Goal: Information Seeking & Learning: Learn about a topic

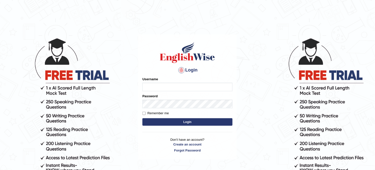
type input "obehi00"
click at [176, 120] on button "Login" at bounding box center [187, 122] width 90 height 8
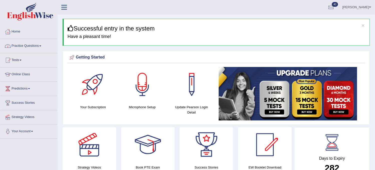
click at [44, 45] on link "Practice Questions" at bounding box center [28, 45] width 57 height 13
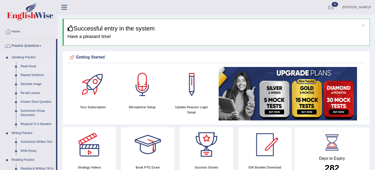
click at [27, 62] on link "Read Aloud" at bounding box center [37, 66] width 38 height 9
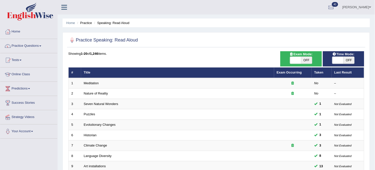
click at [349, 60] on span "OFF" at bounding box center [348, 60] width 11 height 7
checkbox input "true"
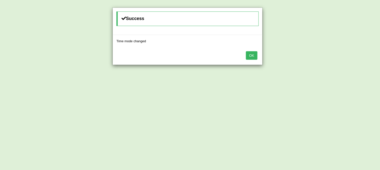
click at [254, 57] on button "OK" at bounding box center [252, 55] width 12 height 9
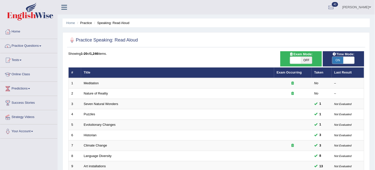
click at [303, 61] on span "OFF" at bounding box center [306, 60] width 11 height 7
checkbox input "true"
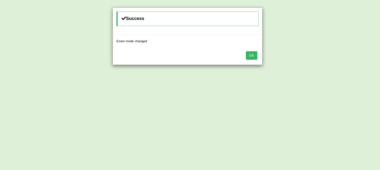
click at [251, 53] on button "OK" at bounding box center [252, 55] width 12 height 9
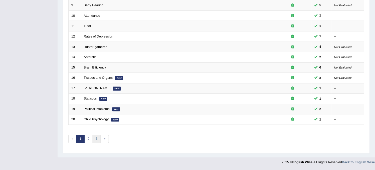
click at [97, 139] on link "3" at bounding box center [97, 139] width 8 height 8
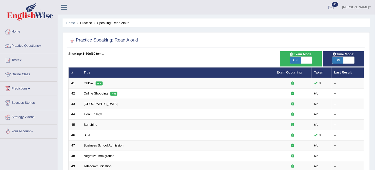
click at [297, 57] on span "ON" at bounding box center [295, 60] width 11 height 7
checkbox input "false"
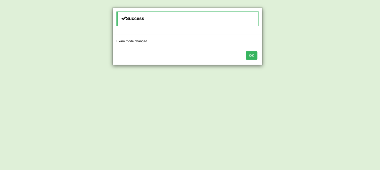
click at [251, 54] on button "OK" at bounding box center [252, 55] width 12 height 9
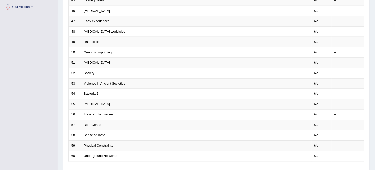
scroll to position [161, 0]
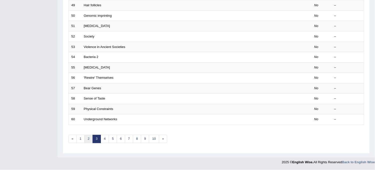
click at [88, 143] on link "2" at bounding box center [88, 139] width 8 height 8
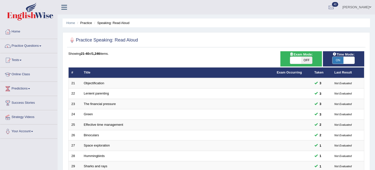
click at [105, 139] on td "Binoculars" at bounding box center [177, 135] width 193 height 11
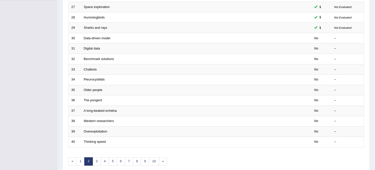
scroll to position [139, 0]
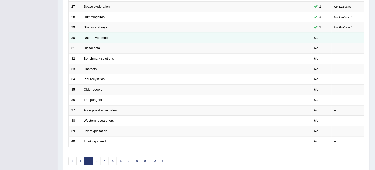
click at [96, 39] on link "Data-driven model" at bounding box center [97, 38] width 27 height 4
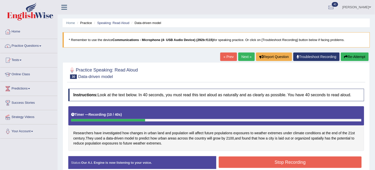
click at [357, 63] on div "Practice Speaking: Read Aloud 30 Data-driven model Instructions: Look at the te…" at bounding box center [216, 120] width 307 height 116
click at [358, 58] on button "Re-Attempt" at bounding box center [355, 57] width 28 height 9
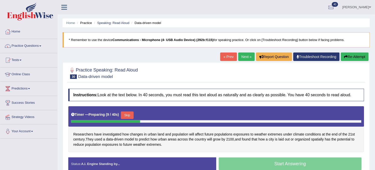
click at [131, 115] on button "Skip" at bounding box center [127, 116] width 13 height 8
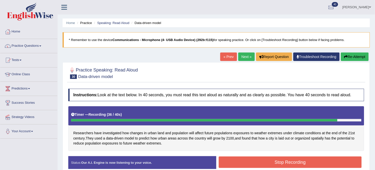
click at [248, 164] on button "Stop Recording" at bounding box center [290, 163] width 143 height 12
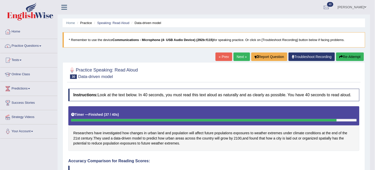
click at [237, 57] on link "Next »" at bounding box center [241, 57] width 17 height 9
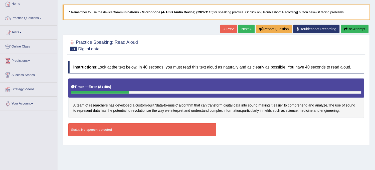
click at [365, 30] on button "Re-Attempt" at bounding box center [355, 29] width 28 height 9
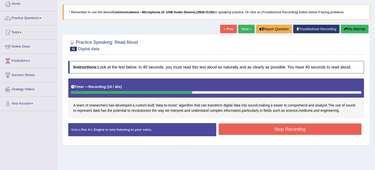
click at [354, 28] on button "Re-Attempt" at bounding box center [355, 29] width 28 height 9
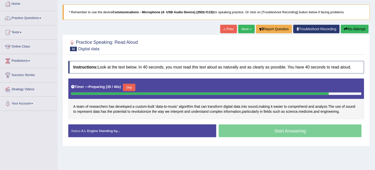
click at [354, 28] on button "Re-Attempt" at bounding box center [355, 29] width 28 height 9
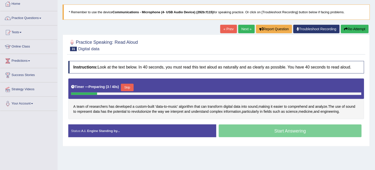
click at [354, 27] on button "Re-Attempt" at bounding box center [355, 29] width 28 height 9
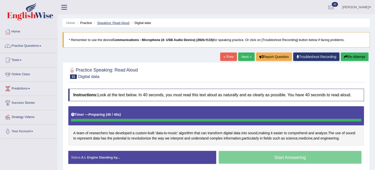
click at [120, 22] on link "Speaking: Read Aloud" at bounding box center [113, 23] width 32 height 4
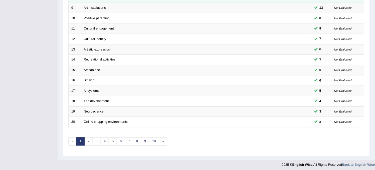
scroll to position [161, 0]
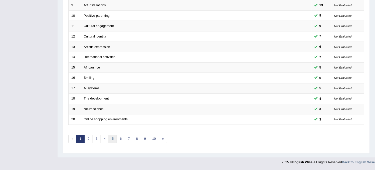
click at [113, 140] on link "5" at bounding box center [113, 139] width 8 height 8
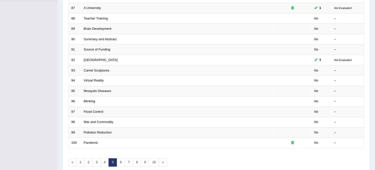
scroll to position [139, 0]
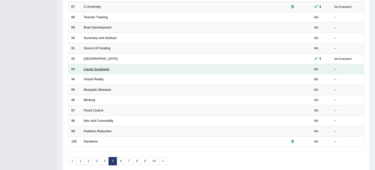
click at [96, 68] on link "Camel Sculptures" at bounding box center [97, 69] width 26 height 4
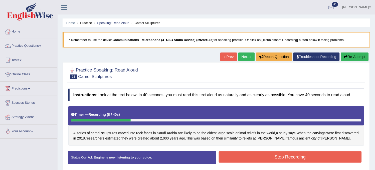
click at [355, 57] on button "Re-Attempt" at bounding box center [355, 57] width 28 height 9
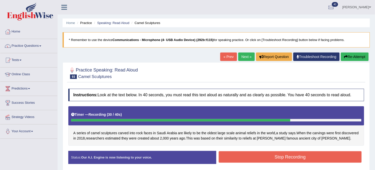
click at [266, 162] on button "Stop Recording" at bounding box center [290, 157] width 143 height 12
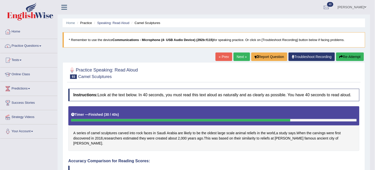
click at [234, 54] on link "Next »" at bounding box center [241, 57] width 17 height 9
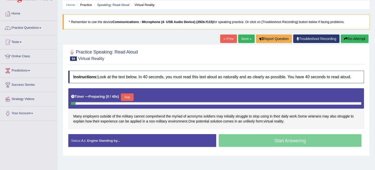
scroll to position [28, 0]
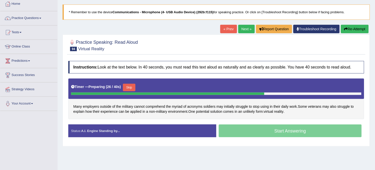
click at [245, 42] on div at bounding box center [216, 45] width 296 height 15
click at [242, 29] on link "Next »" at bounding box center [246, 29] width 17 height 9
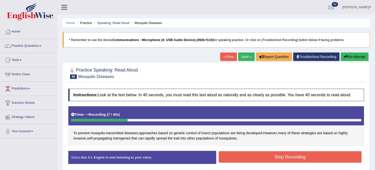
click at [362, 59] on button "Re-Attempt" at bounding box center [355, 57] width 28 height 9
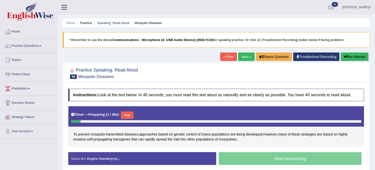
click at [128, 116] on button "Skip" at bounding box center [127, 116] width 13 height 8
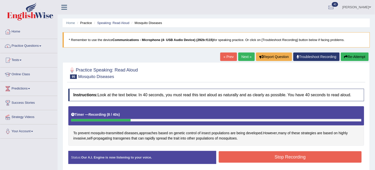
click at [353, 57] on button "Re-Attempt" at bounding box center [355, 57] width 28 height 9
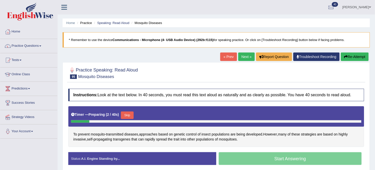
click at [129, 116] on button "Skip" at bounding box center [127, 116] width 13 height 8
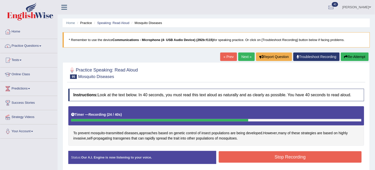
click at [350, 59] on button "Re-Attempt" at bounding box center [355, 57] width 28 height 9
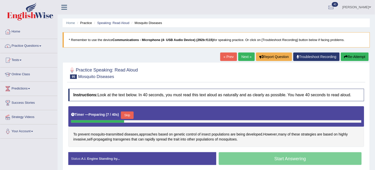
click at [127, 114] on button "Skip" at bounding box center [127, 116] width 13 height 8
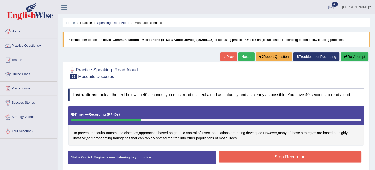
click at [343, 60] on button "Re-Attempt" at bounding box center [355, 57] width 28 height 9
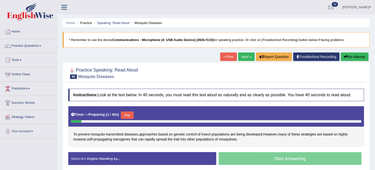
click at [127, 114] on button "Skip" at bounding box center [127, 116] width 13 height 8
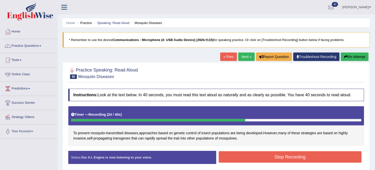
click at [237, 154] on button "Stop Recording" at bounding box center [290, 157] width 143 height 12
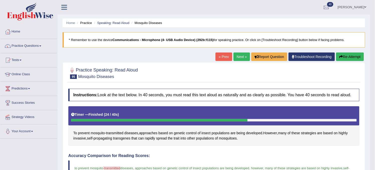
click at [344, 55] on button "Re-Attempt" at bounding box center [350, 57] width 28 height 9
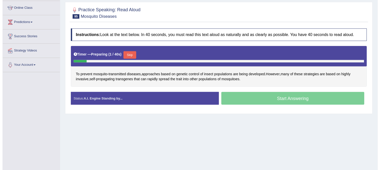
scroll to position [83, 0]
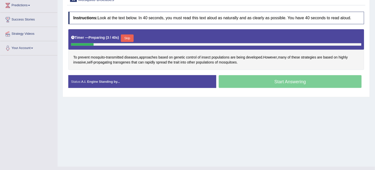
click at [126, 40] on button "Skip" at bounding box center [127, 39] width 13 height 8
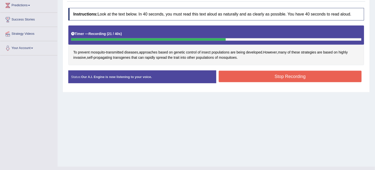
click at [248, 77] on button "Stop Recording" at bounding box center [290, 77] width 143 height 12
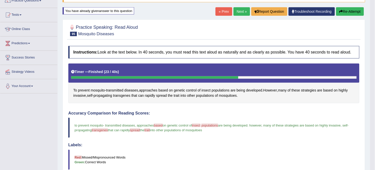
scroll to position [22, 0]
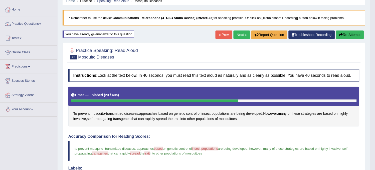
click at [233, 36] on link "Next »" at bounding box center [241, 35] width 17 height 9
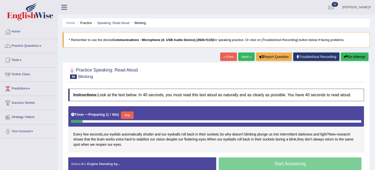
scroll to position [28, 0]
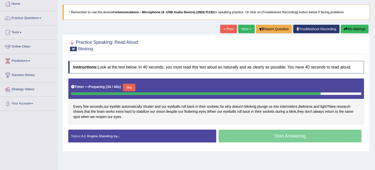
click at [243, 29] on link "Next »" at bounding box center [246, 29] width 17 height 9
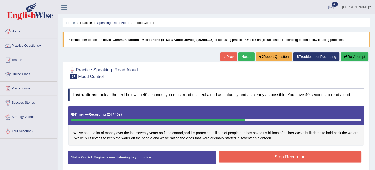
click at [345, 57] on icon "button" at bounding box center [346, 57] width 4 height 4
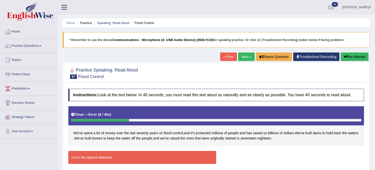
click at [244, 59] on link "Next »" at bounding box center [246, 57] width 17 height 9
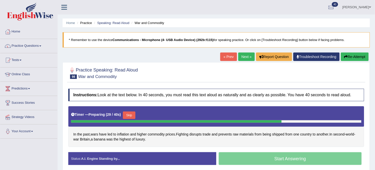
click at [345, 57] on icon "button" at bounding box center [346, 57] width 4 height 4
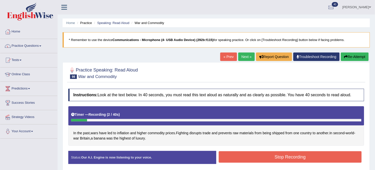
click at [345, 57] on icon "button" at bounding box center [346, 57] width 4 height 4
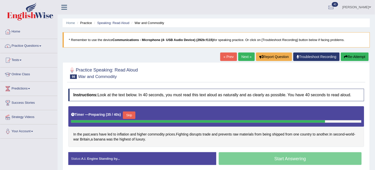
click at [345, 57] on icon "button" at bounding box center [346, 57] width 4 height 4
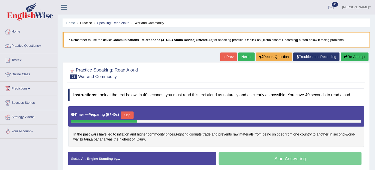
click at [345, 57] on icon "button" at bounding box center [346, 57] width 4 height 4
click at [344, 57] on icon "button" at bounding box center [346, 57] width 4 height 4
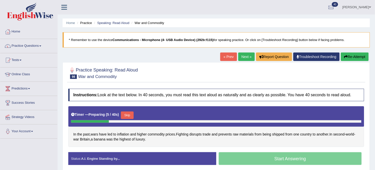
click at [344, 57] on icon "button" at bounding box center [346, 57] width 4 height 4
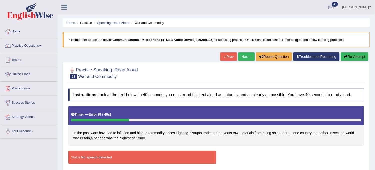
click at [344, 57] on icon "button" at bounding box center [346, 57] width 4 height 4
click at [240, 59] on link "Next »" at bounding box center [246, 57] width 17 height 9
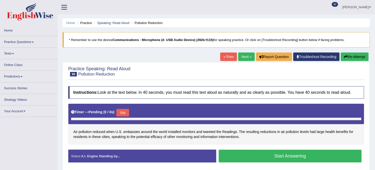
click at [230, 61] on link "« Prev" at bounding box center [228, 57] width 17 height 9
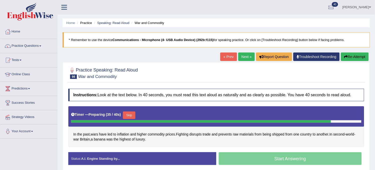
click at [224, 60] on link "« Prev" at bounding box center [228, 57] width 17 height 9
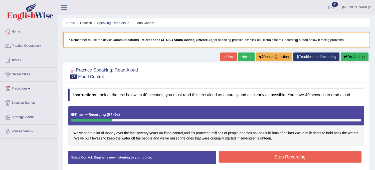
click at [350, 54] on button "Re-Attempt" at bounding box center [355, 57] width 28 height 9
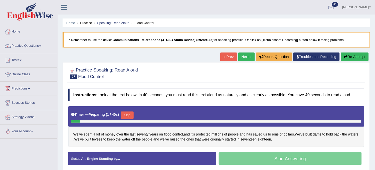
click at [126, 116] on button "Skip" at bounding box center [127, 116] width 13 height 8
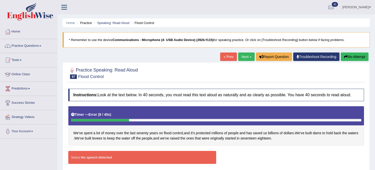
click at [361, 57] on button "Re-Attempt" at bounding box center [355, 57] width 28 height 9
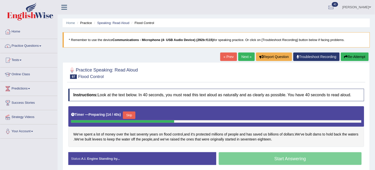
click at [130, 114] on button "Skip" at bounding box center [129, 116] width 13 height 8
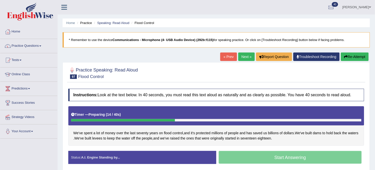
click at [130, 114] on div "Timer — Preparing ( 14 / 40s )" at bounding box center [216, 114] width 290 height 9
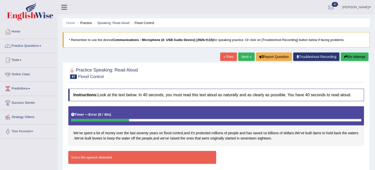
click at [360, 55] on button "Re-Attempt" at bounding box center [355, 57] width 28 height 9
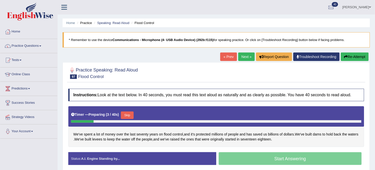
click at [128, 115] on button "Skip" at bounding box center [127, 116] width 13 height 8
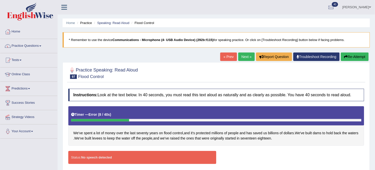
click at [348, 57] on button "Re-Attempt" at bounding box center [355, 57] width 28 height 9
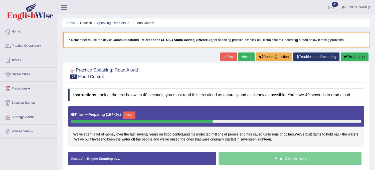
click at [351, 59] on button "Re-Attempt" at bounding box center [355, 57] width 28 height 9
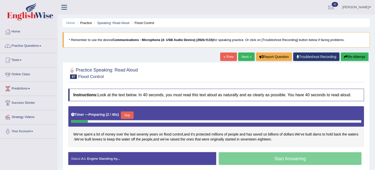
click at [127, 117] on button "Skip" at bounding box center [127, 116] width 13 height 8
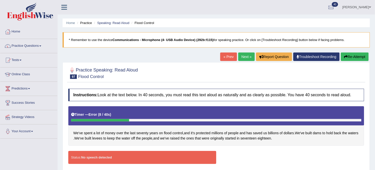
click at [246, 56] on link "Next »" at bounding box center [246, 57] width 17 height 9
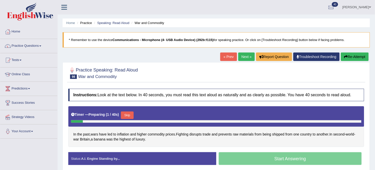
click at [133, 115] on button "Skip" at bounding box center [127, 116] width 13 height 8
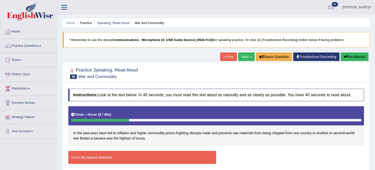
click at [346, 60] on button "Re-Attempt" at bounding box center [355, 57] width 28 height 9
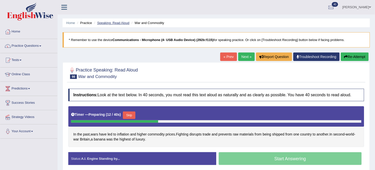
click at [121, 22] on link "Speaking: Read Aloud" at bounding box center [113, 23] width 32 height 4
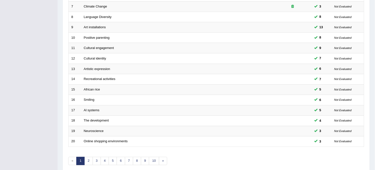
scroll to position [149, 0]
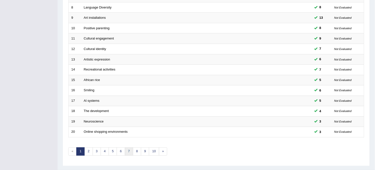
click at [132, 148] on link "7" at bounding box center [129, 152] width 8 height 8
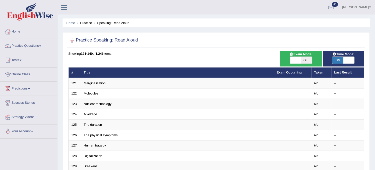
click at [305, 61] on span "OFF" at bounding box center [306, 60] width 11 height 7
checkbox input "true"
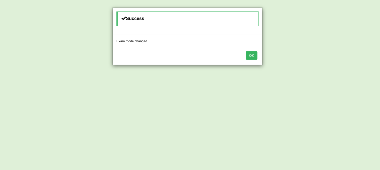
click at [249, 56] on button "OK" at bounding box center [252, 55] width 12 height 9
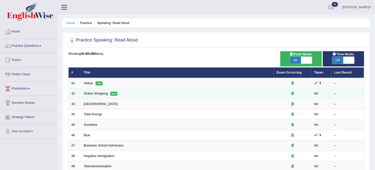
click at [160, 91] on td "Online Shopping Hot" at bounding box center [177, 94] width 193 height 11
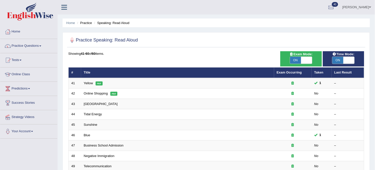
click at [300, 60] on span "ON" at bounding box center [295, 60] width 11 height 7
checkbox input "false"
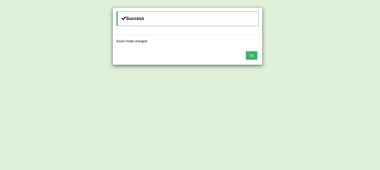
click at [255, 58] on button "OK" at bounding box center [252, 55] width 12 height 9
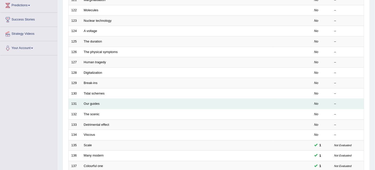
scroll to position [161, 0]
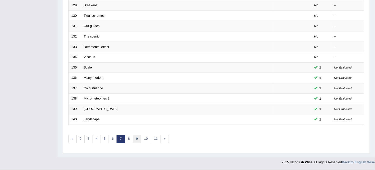
click at [133, 138] on link "9" at bounding box center [137, 139] width 8 height 8
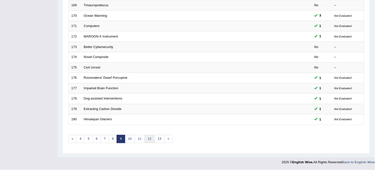
click at [150, 141] on link "12" at bounding box center [150, 139] width 10 height 8
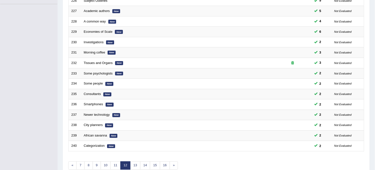
scroll to position [161, 0]
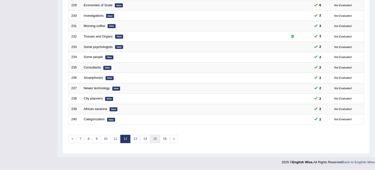
click at [153, 139] on link "15" at bounding box center [155, 139] width 10 height 8
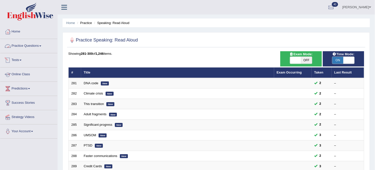
click at [48, 47] on link "Practice Questions" at bounding box center [28, 45] width 57 height 13
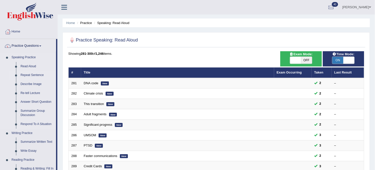
click at [35, 73] on link "Repeat Sentence" at bounding box center [37, 75] width 38 height 9
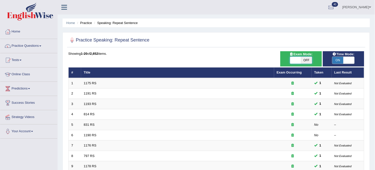
click at [300, 59] on span at bounding box center [295, 60] width 11 height 7
checkbox input "true"
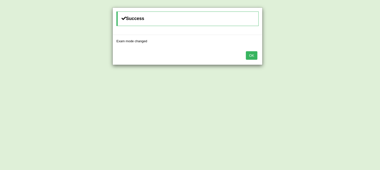
click at [253, 56] on button "OK" at bounding box center [252, 55] width 12 height 9
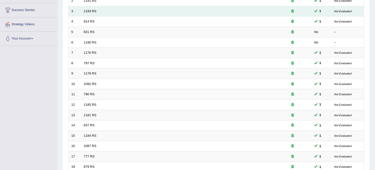
scroll to position [161, 0]
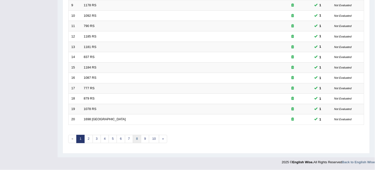
click at [136, 139] on link "8" at bounding box center [137, 139] width 8 height 8
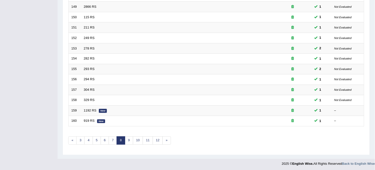
scroll to position [161, 0]
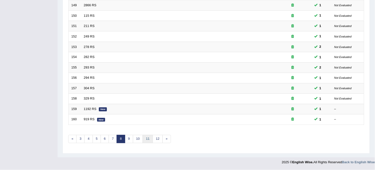
click at [148, 138] on link "11" at bounding box center [148, 139] width 10 height 8
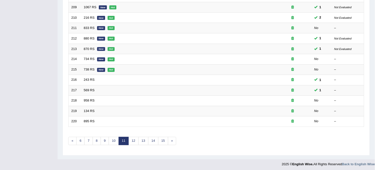
scroll to position [161, 0]
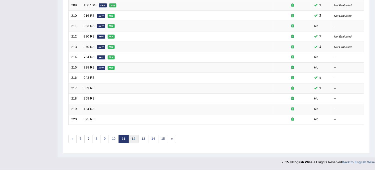
click at [135, 142] on link "12" at bounding box center [133, 139] width 10 height 8
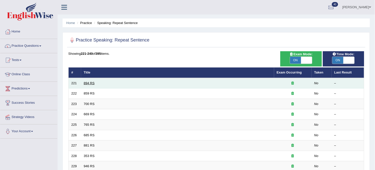
click at [87, 83] on link "894 RS" at bounding box center [89, 83] width 11 height 4
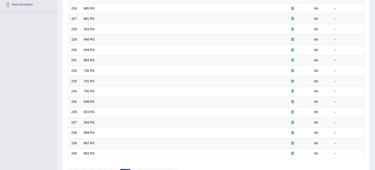
scroll to position [149, 0]
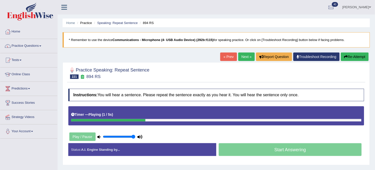
drag, startPoint x: 87, startPoint y: 83, endPoint x: 109, endPoint y: 23, distance: 63.9
click at [109, 23] on div "Home Practice Speaking: Repeat Sentence 894 RS * Remember to use the device Com…" at bounding box center [216, 125] width 317 height 250
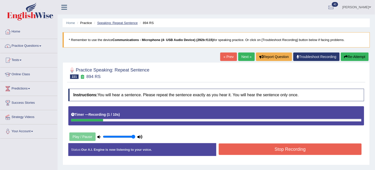
click at [127, 22] on link "Speaking: Repeat Sentence" at bounding box center [117, 23] width 41 height 4
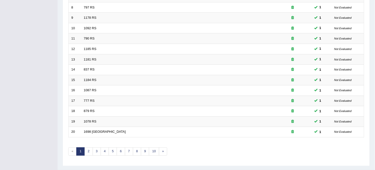
scroll to position [161, 0]
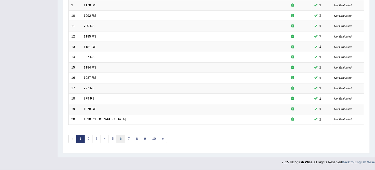
click at [120, 141] on link "6" at bounding box center [121, 139] width 8 height 8
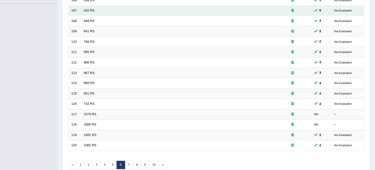
scroll to position [139, 0]
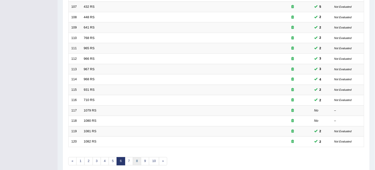
click at [138, 163] on link "8" at bounding box center [137, 161] width 8 height 8
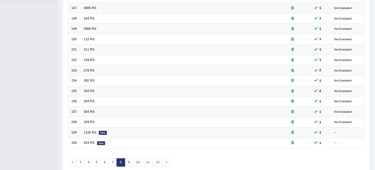
scroll to position [161, 0]
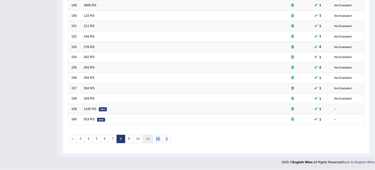
drag, startPoint x: 151, startPoint y: 149, endPoint x: 149, endPoint y: 141, distance: 8.6
click at [149, 141] on div "Time Mode: ON OFF Exam Mode: ON OFF Showing 141-160 of 395 items. # Title Exam …" at bounding box center [216, 20] width 298 height 261
click at [149, 141] on link "11" at bounding box center [148, 139] width 10 height 8
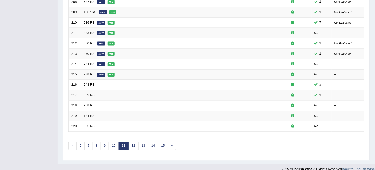
scroll to position [161, 0]
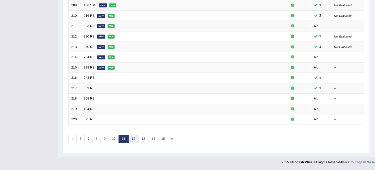
click at [134, 139] on link "12" at bounding box center [133, 139] width 10 height 8
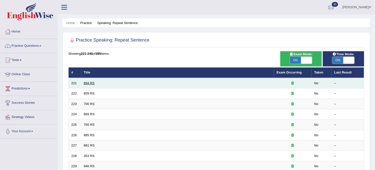
click at [90, 83] on link "894 RS" at bounding box center [89, 83] width 11 height 4
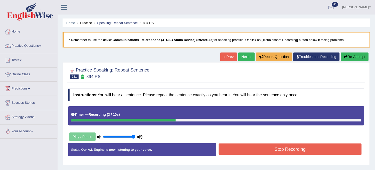
click at [355, 57] on button "Re-Attempt" at bounding box center [355, 57] width 28 height 9
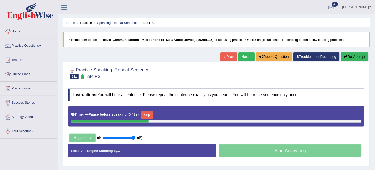
click at [355, 57] on button "Re-Attempt" at bounding box center [355, 57] width 28 height 9
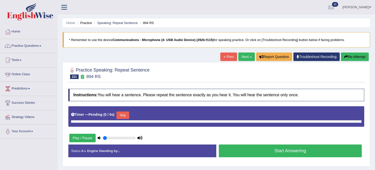
type input "1"
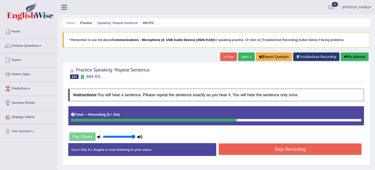
click at [266, 149] on button "Stop Recording" at bounding box center [290, 150] width 143 height 12
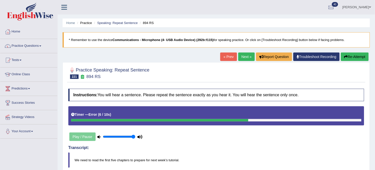
click at [363, 53] on button "Re-Attempt" at bounding box center [355, 57] width 28 height 9
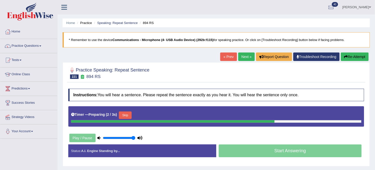
click at [127, 112] on button "Skip" at bounding box center [125, 116] width 13 height 8
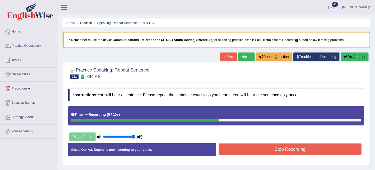
click at [359, 58] on button "Re-Attempt" at bounding box center [355, 57] width 28 height 9
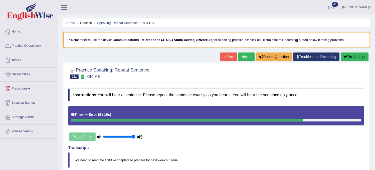
click at [28, 47] on link "Practice Questions" at bounding box center [28, 45] width 57 height 13
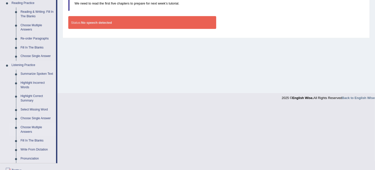
scroll to position [167, 0]
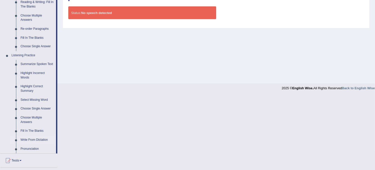
click at [41, 137] on link "Write From Dictation" at bounding box center [37, 140] width 38 height 9
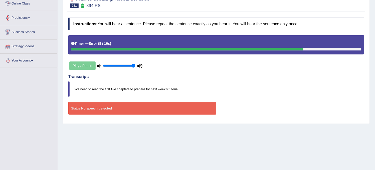
scroll to position [56, 0]
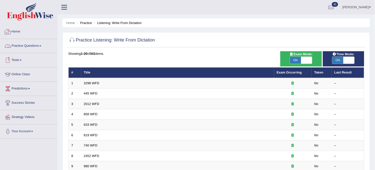
click at [44, 46] on link "Practice Questions" at bounding box center [28, 45] width 57 height 13
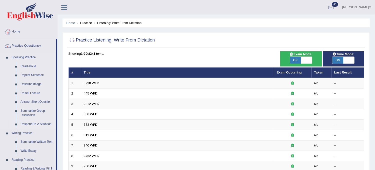
click at [34, 122] on link "Respond To A Situation" at bounding box center [37, 124] width 38 height 9
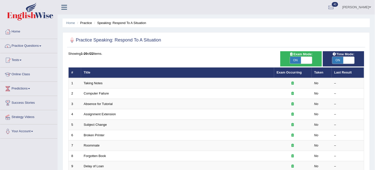
click at [297, 60] on span "ON" at bounding box center [295, 60] width 11 height 7
checkbox input "false"
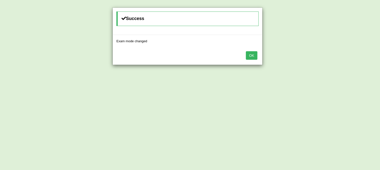
click at [248, 58] on button "OK" at bounding box center [252, 55] width 12 height 9
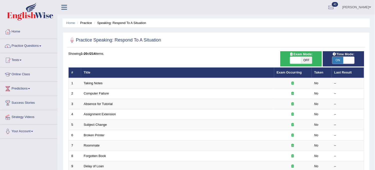
click at [308, 58] on span "OFF" at bounding box center [306, 60] width 11 height 7
checkbox input "true"
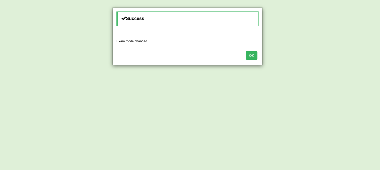
click at [248, 58] on button "OK" at bounding box center [252, 55] width 12 height 9
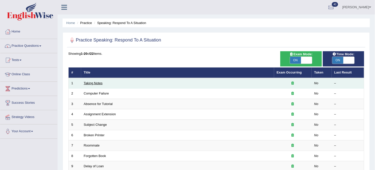
click at [91, 83] on link "Taking Notes" at bounding box center [93, 83] width 19 height 4
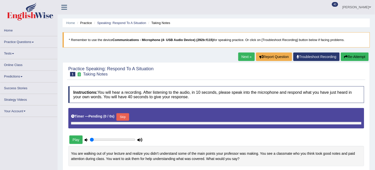
type input "1"
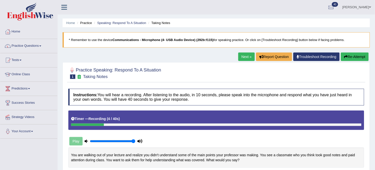
click at [355, 59] on button "Re-Attempt" at bounding box center [355, 57] width 28 height 9
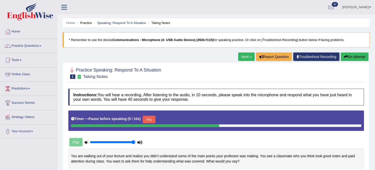
click at [355, 59] on button "Re-Attempt" at bounding box center [355, 57] width 28 height 9
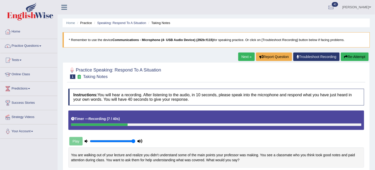
click at [364, 59] on button "Re-Attempt" at bounding box center [355, 57] width 28 height 9
click at [363, 56] on button "Re-Attempt" at bounding box center [355, 57] width 28 height 9
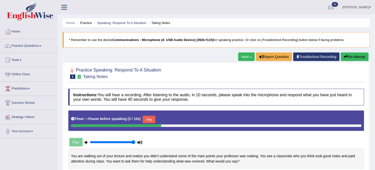
click at [363, 56] on button "Re-Attempt" at bounding box center [355, 57] width 28 height 9
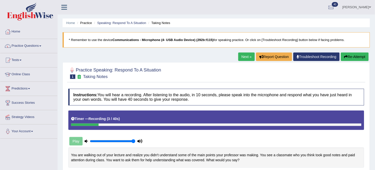
click at [350, 57] on button "Re-Attempt" at bounding box center [355, 57] width 28 height 9
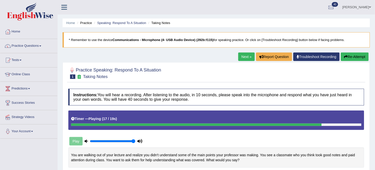
click at [132, 25] on li "Speaking: Respond To A Situation" at bounding box center [119, 23] width 53 height 5
click at [134, 22] on link "Speaking: Respond To A Situation" at bounding box center [121, 23] width 49 height 4
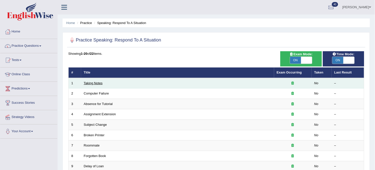
click at [91, 82] on link "Taking Notes" at bounding box center [93, 83] width 19 height 4
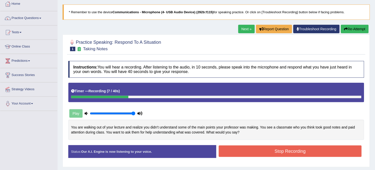
click at [354, 28] on button "Re-Attempt" at bounding box center [355, 29] width 28 height 9
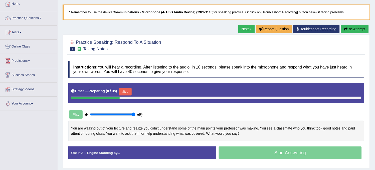
click at [128, 91] on button "Skip" at bounding box center [125, 92] width 13 height 8
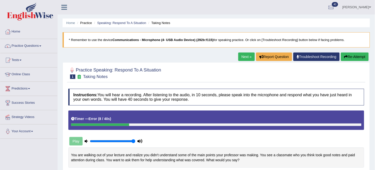
click at [354, 58] on button "Re-Attempt" at bounding box center [355, 57] width 28 height 9
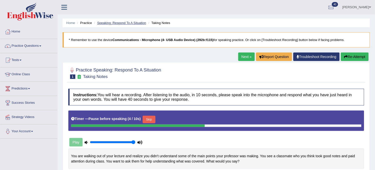
click at [129, 23] on link "Speaking: Respond To A Situation" at bounding box center [121, 23] width 49 height 4
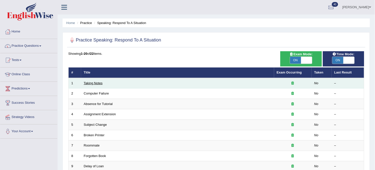
click at [95, 83] on link "Taking Notes" at bounding box center [93, 83] width 19 height 4
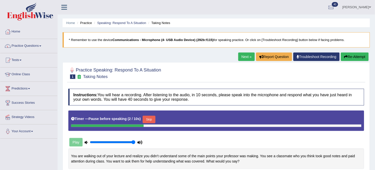
click at [362, 58] on button "Re-Attempt" at bounding box center [355, 57] width 28 height 9
click at [125, 121] on button "Skip" at bounding box center [125, 120] width 13 height 8
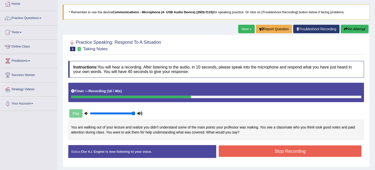
click at [360, 31] on button "Re-Attempt" at bounding box center [355, 29] width 28 height 9
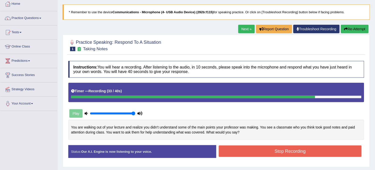
click at [356, 32] on button "Re-Attempt" at bounding box center [355, 29] width 28 height 9
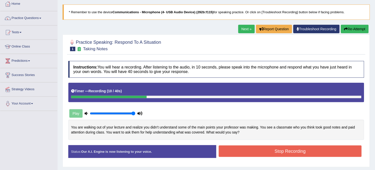
click at [347, 30] on button "Re-Attempt" at bounding box center [355, 29] width 28 height 9
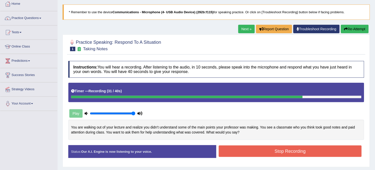
click at [266, 148] on button "Stop Recording" at bounding box center [290, 152] width 143 height 12
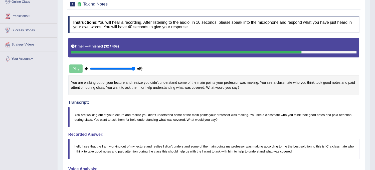
scroll to position [56, 0]
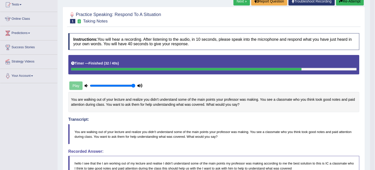
click at [355, 6] on button "Re-Attempt" at bounding box center [350, 1] width 28 height 9
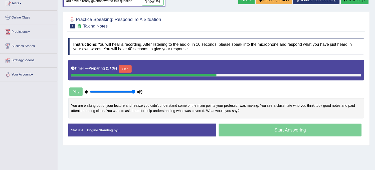
click at [125, 68] on button "Skip" at bounding box center [125, 69] width 13 height 8
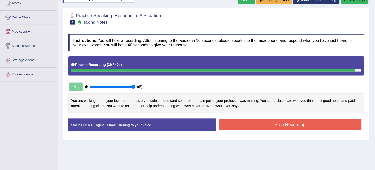
click at [249, 124] on button "Stop Recording" at bounding box center [290, 125] width 143 height 12
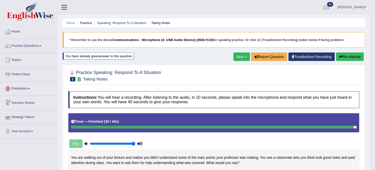
click at [238, 60] on link "Next »" at bounding box center [241, 57] width 17 height 9
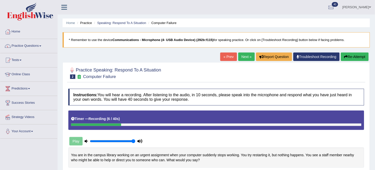
click at [359, 59] on button "Re-Attempt" at bounding box center [355, 57] width 28 height 9
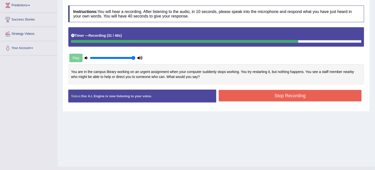
click at [287, 94] on button "Stop Recording" at bounding box center [290, 96] width 143 height 12
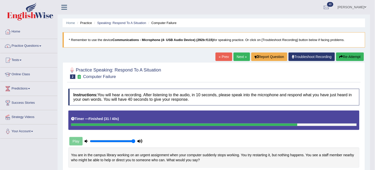
click at [242, 58] on link "Next »" at bounding box center [241, 57] width 17 height 9
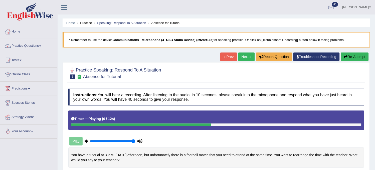
click at [223, 54] on link "« Prev" at bounding box center [228, 57] width 17 height 9
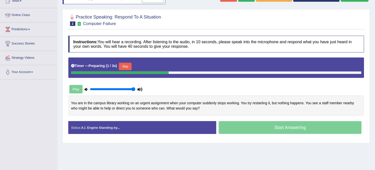
click at [160, 1] on div "Home Practice Speaking: Respond To A Situation Computer Failure * Remember to u…" at bounding box center [216, 66] width 317 height 250
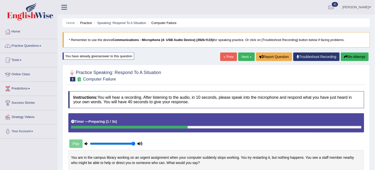
click at [246, 58] on link "Next »" at bounding box center [246, 57] width 17 height 9
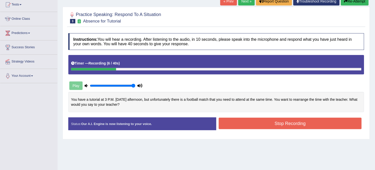
click at [347, 6] on div "« Prev Next » Report Question Troubleshoot Recording Re-Attempt" at bounding box center [295, 2] width 150 height 10
click at [347, 4] on button "Re-Attempt" at bounding box center [355, 1] width 28 height 9
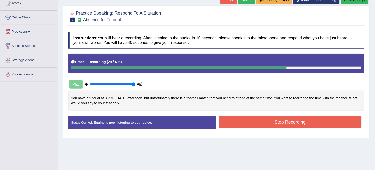
click at [357, 4] on button "Re-Attempt" at bounding box center [355, 0] width 28 height 9
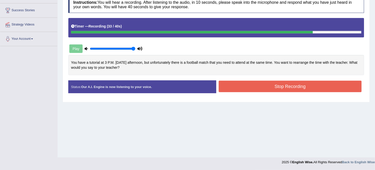
click at [325, 86] on button "Stop Recording" at bounding box center [290, 87] width 143 height 12
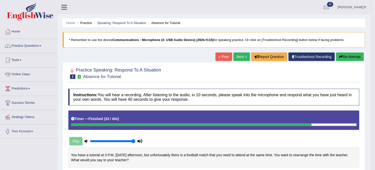
click at [238, 56] on link "Next »" at bounding box center [241, 57] width 17 height 9
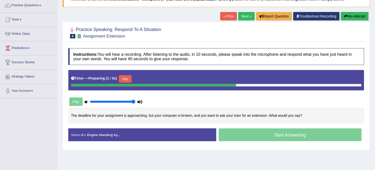
scroll to position [56, 0]
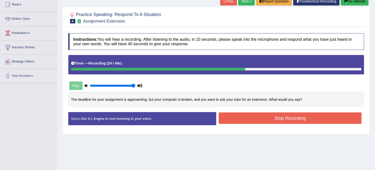
click at [360, 3] on button "Re-Attempt" at bounding box center [355, 1] width 28 height 9
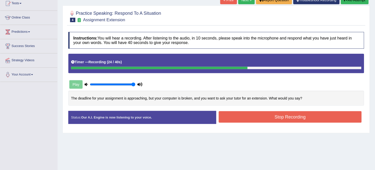
click at [361, 3] on button "Re-Attempt" at bounding box center [355, 0] width 28 height 9
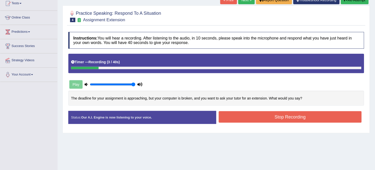
click at [355, 4] on button "Re-Attempt" at bounding box center [355, 0] width 28 height 9
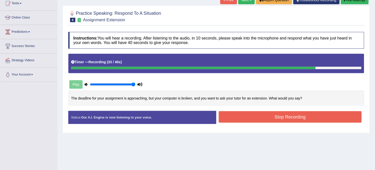
click at [262, 118] on button "Stop Recording" at bounding box center [290, 117] width 143 height 12
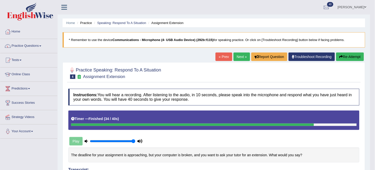
click at [344, 57] on button "Re-Attempt" at bounding box center [350, 57] width 28 height 9
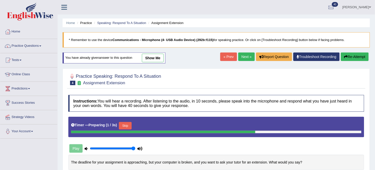
click at [126, 124] on button "Skip" at bounding box center [125, 126] width 13 height 8
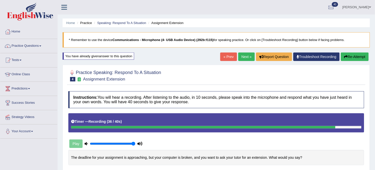
click at [367, 57] on button "Re-Attempt" at bounding box center [355, 57] width 28 height 9
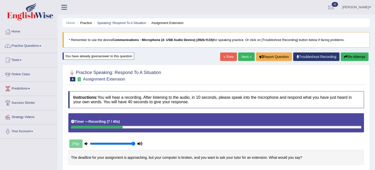
click at [367, 57] on button "Re-Attempt" at bounding box center [355, 57] width 28 height 9
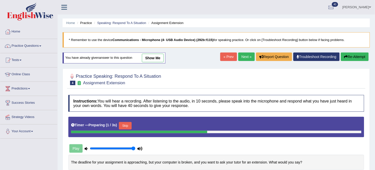
click at [127, 125] on button "Skip" at bounding box center [125, 126] width 13 height 8
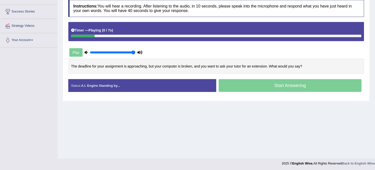
scroll to position [93, 0]
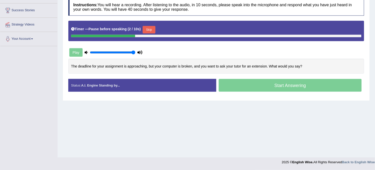
click at [152, 26] on button "Skip" at bounding box center [149, 30] width 13 height 8
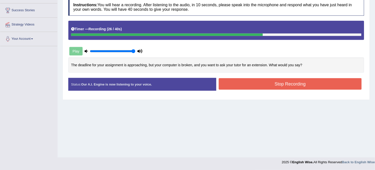
click at [274, 81] on button "Stop Recording" at bounding box center [290, 84] width 143 height 12
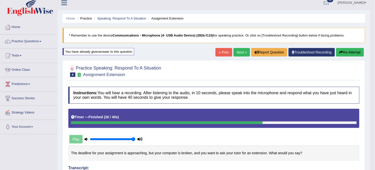
scroll to position [0, 0]
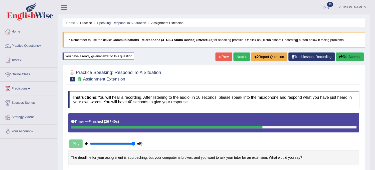
click at [237, 56] on link "Next »" at bounding box center [241, 57] width 17 height 9
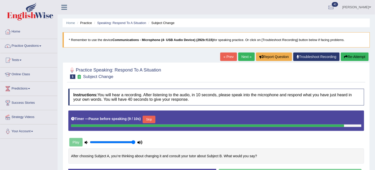
click at [238, 56] on link "Next »" at bounding box center [246, 57] width 17 height 9
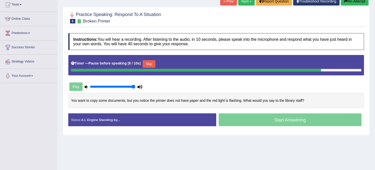
scroll to position [28, 0]
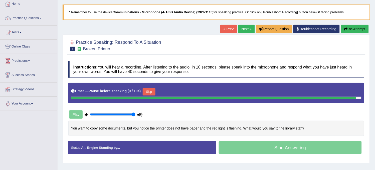
click at [348, 28] on button "Re-Attempt" at bounding box center [355, 29] width 28 height 9
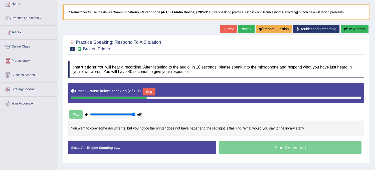
click at [348, 28] on button "Re-Attempt" at bounding box center [355, 29] width 28 height 9
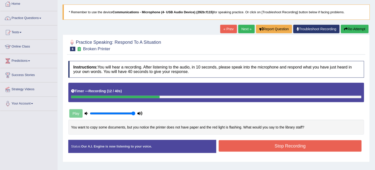
click at [348, 28] on button "Re-Attempt" at bounding box center [355, 29] width 28 height 9
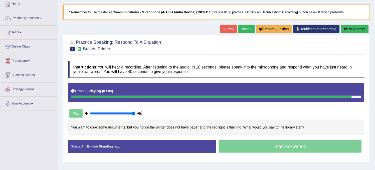
click at [246, 30] on link "Next »" at bounding box center [246, 29] width 17 height 9
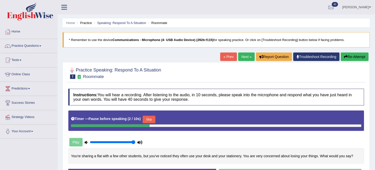
click at [243, 54] on link "Next »" at bounding box center [246, 57] width 17 height 9
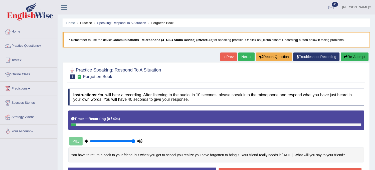
click at [357, 55] on button "Re-Attempt" at bounding box center [355, 57] width 28 height 9
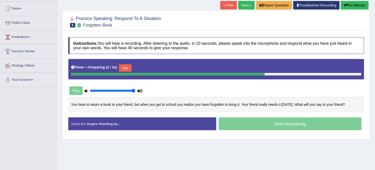
scroll to position [56, 0]
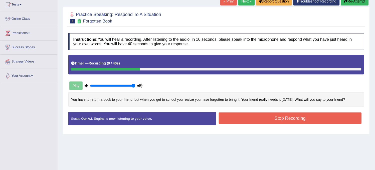
click at [355, 4] on button "Re-Attempt" at bounding box center [355, 1] width 28 height 9
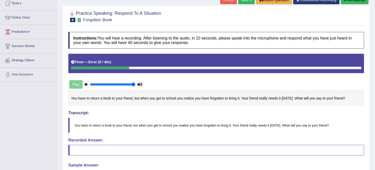
click at [356, 3] on button "Re-Attempt" at bounding box center [355, 0] width 28 height 9
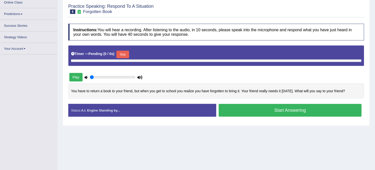
type input "1"
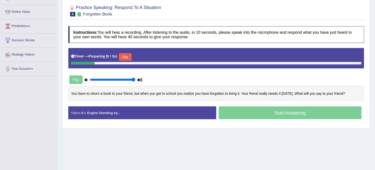
scroll to position [57, 0]
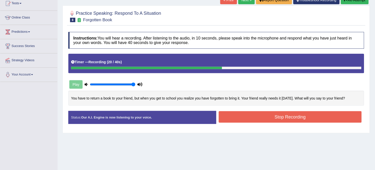
click at [356, 3] on button "Re-Attempt" at bounding box center [355, 0] width 28 height 9
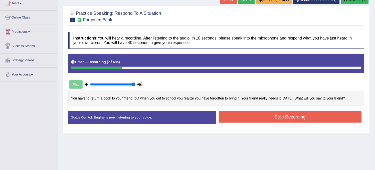
drag, startPoint x: 0, startPoint y: 0, endPoint x: 356, endPoint y: 3, distance: 355.6
click at [356, 3] on button "Re-Attempt" at bounding box center [355, 0] width 28 height 9
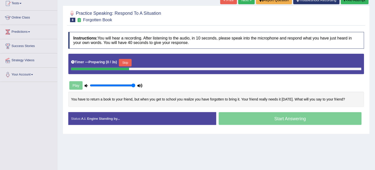
scroll to position [57, 0]
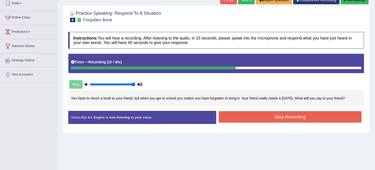
click at [356, 3] on button "Re-Attempt" at bounding box center [355, 0] width 28 height 9
click at [346, 3] on button "Re-Attempt" at bounding box center [355, 0] width 28 height 9
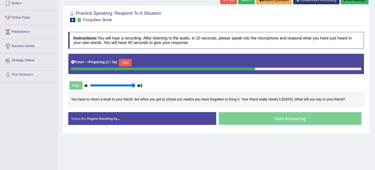
click at [130, 62] on button "Skip" at bounding box center [125, 63] width 13 height 8
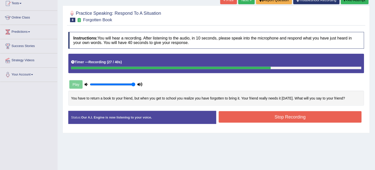
click at [345, 2] on button "Re-Attempt" at bounding box center [355, 0] width 28 height 9
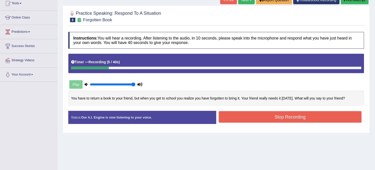
click at [345, 2] on button "Re-Attempt" at bounding box center [355, 0] width 28 height 9
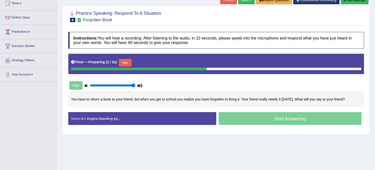
click at [122, 65] on button "Skip" at bounding box center [125, 63] width 13 height 8
click at [149, 59] on button "Skip" at bounding box center [149, 63] width 13 height 8
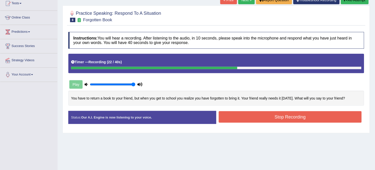
click at [272, 118] on button "Stop Recording" at bounding box center [290, 117] width 143 height 12
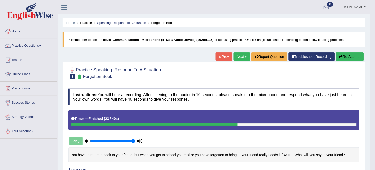
click at [240, 61] on link "Next »" at bounding box center [241, 57] width 17 height 9
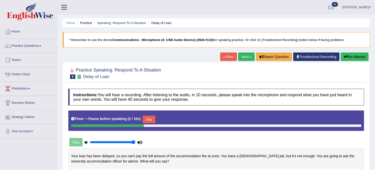
click at [358, 58] on button "Re-Attempt" at bounding box center [355, 57] width 28 height 9
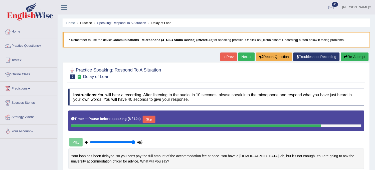
click at [358, 58] on button "Re-Attempt" at bounding box center [355, 57] width 28 height 9
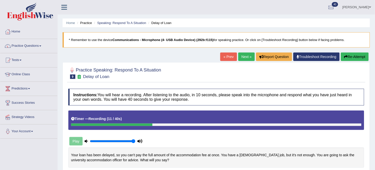
click at [358, 57] on button "Re-Attempt" at bounding box center [355, 57] width 28 height 9
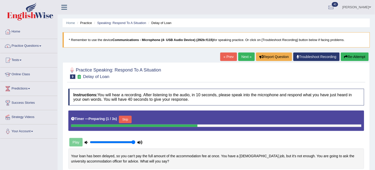
click at [121, 122] on button "Skip" at bounding box center [125, 120] width 13 height 8
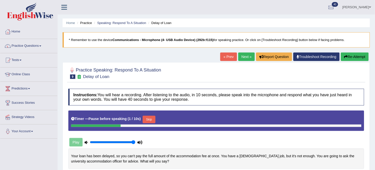
click at [151, 119] on button "Skip" at bounding box center [149, 120] width 13 height 8
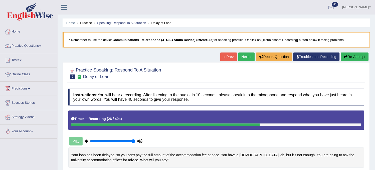
click at [357, 57] on button "Re-Attempt" at bounding box center [355, 57] width 28 height 9
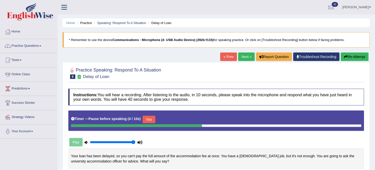
click at [153, 121] on button "Skip" at bounding box center [149, 120] width 13 height 8
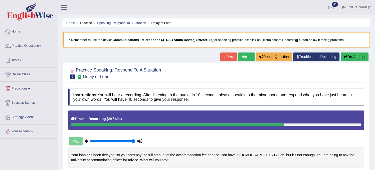
click at [353, 59] on div "« Prev Next » Report Question Troubleshoot Recording Re-Attempt" at bounding box center [295, 58] width 150 height 10
click at [353, 59] on button "Re-Attempt" at bounding box center [355, 57] width 28 height 9
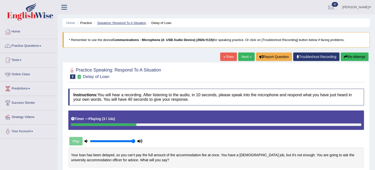
click at [125, 23] on link "Speaking: Respond To A Situation" at bounding box center [121, 23] width 49 height 4
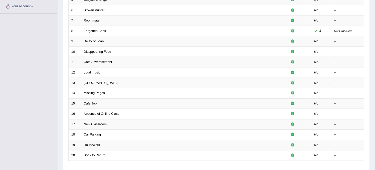
scroll to position [149, 0]
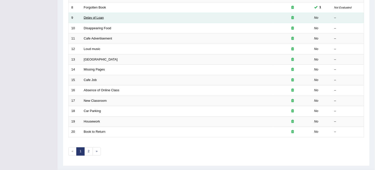
click at [94, 18] on link "Delay of Loan" at bounding box center [94, 18] width 20 height 4
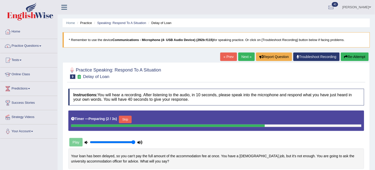
scroll to position [28, 0]
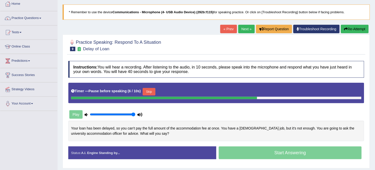
click at [154, 92] on button "Skip" at bounding box center [149, 92] width 13 height 8
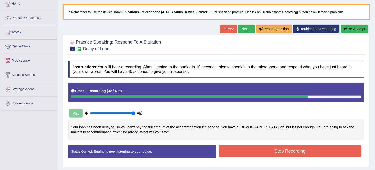
click at [359, 31] on button "Re-Attempt" at bounding box center [355, 29] width 28 height 9
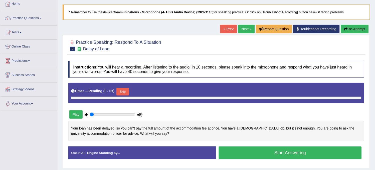
type input "1"
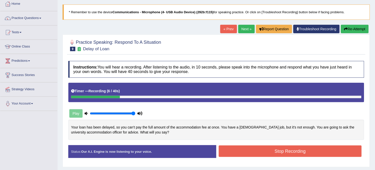
click at [361, 27] on button "Re-Attempt" at bounding box center [355, 29] width 28 height 9
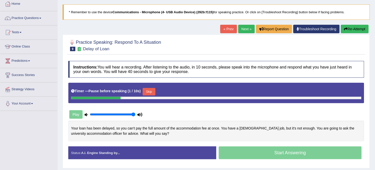
click at [148, 90] on button "Skip" at bounding box center [149, 92] width 13 height 8
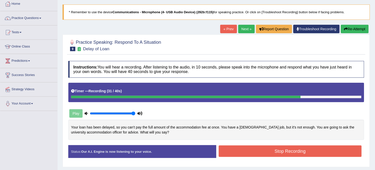
click at [229, 151] on button "Stop Recording" at bounding box center [290, 152] width 143 height 12
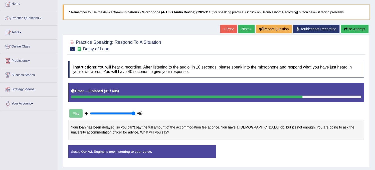
click at [229, 151] on div "Instructions: You will hear a recording. After listening to the audio, in 10 se…" at bounding box center [216, 112] width 298 height 106
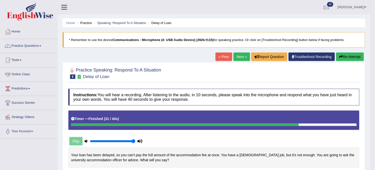
click at [238, 58] on link "Next »" at bounding box center [241, 57] width 17 height 9
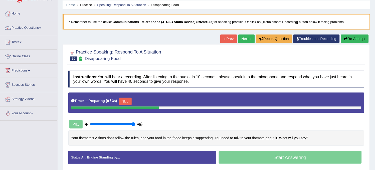
scroll to position [28, 0]
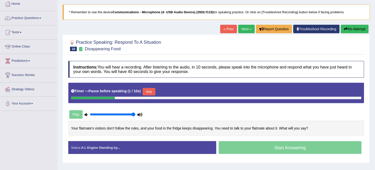
click at [241, 32] on link "Next »" at bounding box center [246, 29] width 17 height 9
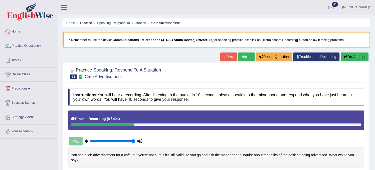
click at [354, 58] on button "Re-Attempt" at bounding box center [355, 57] width 28 height 9
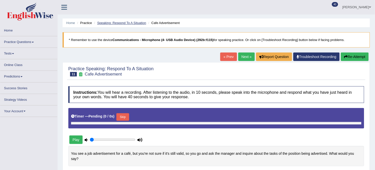
click at [118, 23] on link "Speaking: Respond To A Situation" at bounding box center [121, 23] width 49 height 4
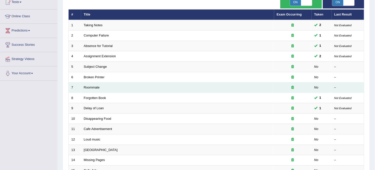
scroll to position [50, 0]
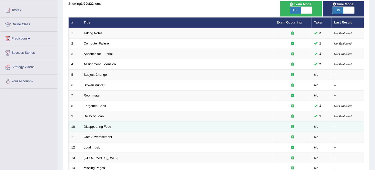
click at [103, 128] on link "Disappearing Food" at bounding box center [98, 127] width 28 height 4
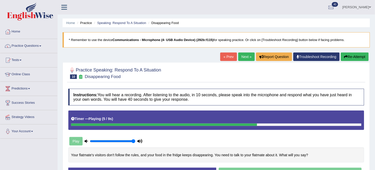
click at [240, 59] on link "Next »" at bounding box center [246, 57] width 17 height 9
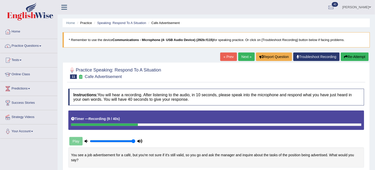
click at [349, 56] on button "Re-Attempt" at bounding box center [355, 57] width 28 height 9
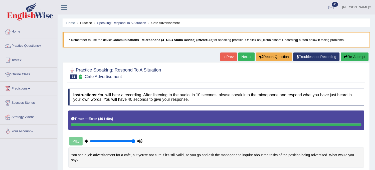
click at [351, 56] on button "Re-Attempt" at bounding box center [355, 57] width 28 height 9
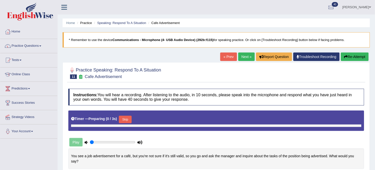
type input "1"
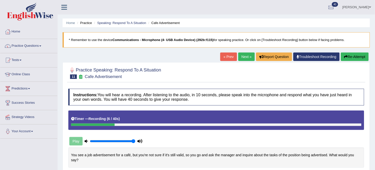
click at [346, 59] on button "Re-Attempt" at bounding box center [355, 57] width 28 height 9
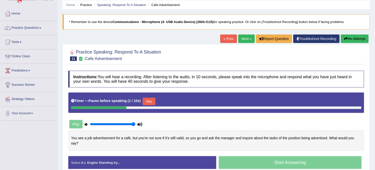
scroll to position [28, 0]
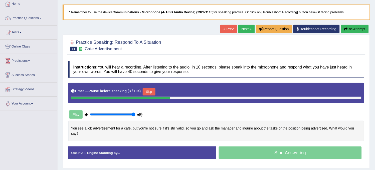
click at [147, 92] on button "Skip" at bounding box center [149, 92] width 13 height 8
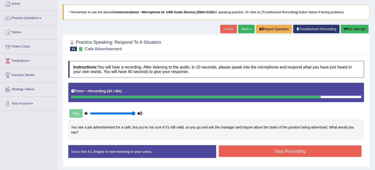
click at [291, 152] on button "Stop Recording" at bounding box center [290, 152] width 143 height 12
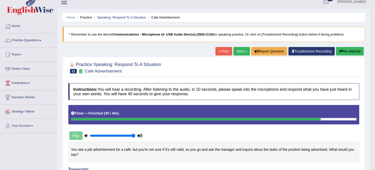
scroll to position [0, 0]
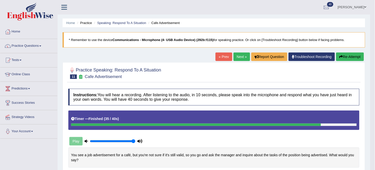
click at [352, 56] on button "Re-Attempt" at bounding box center [350, 57] width 28 height 9
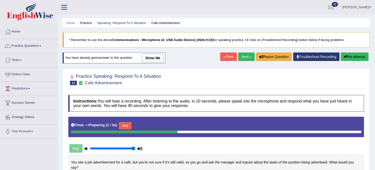
click at [123, 124] on button "Skip" at bounding box center [125, 126] width 13 height 8
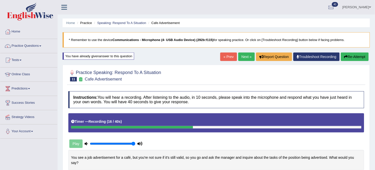
click at [348, 60] on button "Re-Attempt" at bounding box center [355, 57] width 28 height 9
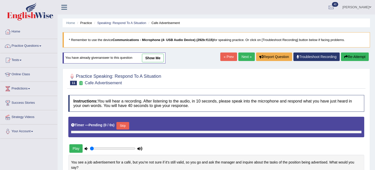
type input "1"
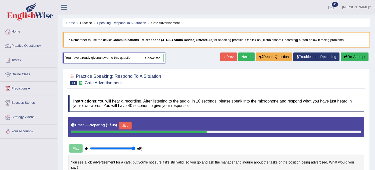
click at [120, 128] on div "Timer — Preparing ( 1 / 3s ) Skip" at bounding box center [216, 126] width 290 height 10
click at [124, 129] on button "Skip" at bounding box center [125, 126] width 13 height 8
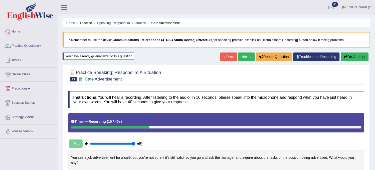
click at [347, 55] on button "Re-Attempt" at bounding box center [355, 57] width 28 height 9
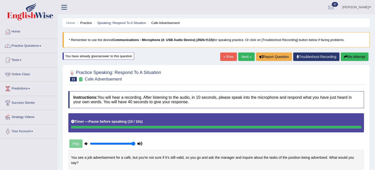
click at [347, 55] on button "Re-Attempt" at bounding box center [355, 57] width 28 height 9
drag, startPoint x: 0, startPoint y: 0, endPoint x: 347, endPoint y: 55, distance: 351.0
click at [347, 55] on button "Re-Attempt" at bounding box center [355, 57] width 28 height 9
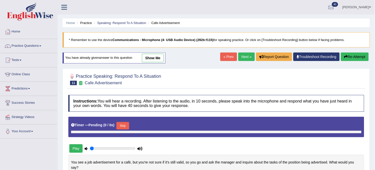
type input "1"
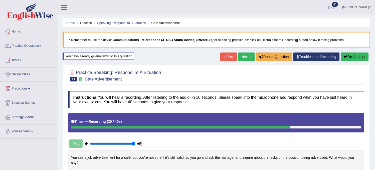
click at [347, 55] on button "Re-Attempt" at bounding box center [355, 57] width 28 height 9
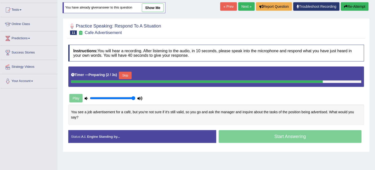
scroll to position [37, 0]
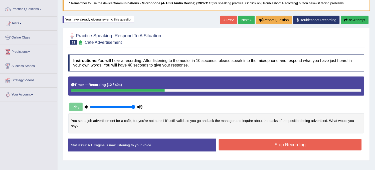
click at [355, 22] on button "Re-Attempt" at bounding box center [355, 20] width 28 height 9
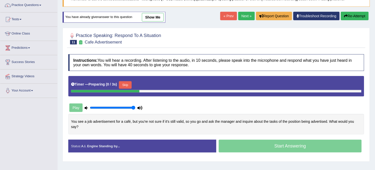
click at [131, 86] on button "Skip" at bounding box center [125, 85] width 13 height 8
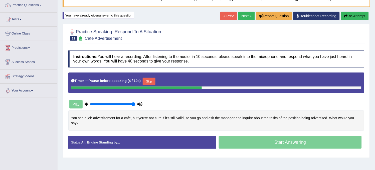
click at [154, 84] on button "Skip" at bounding box center [149, 82] width 13 height 8
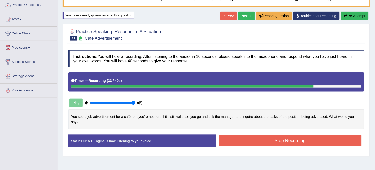
click at [279, 140] on button "Stop Recording" at bounding box center [290, 141] width 143 height 12
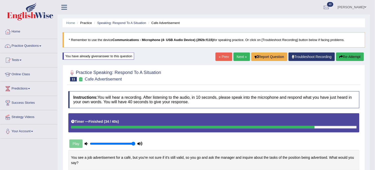
click at [353, 55] on button "Re-Attempt" at bounding box center [350, 57] width 28 height 9
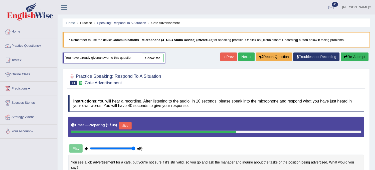
click at [130, 124] on button "Skip" at bounding box center [125, 126] width 13 height 8
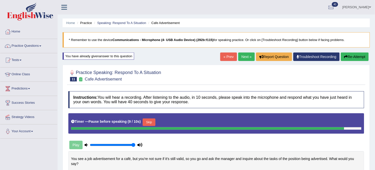
click at [151, 123] on button "Skip" at bounding box center [149, 123] width 13 height 8
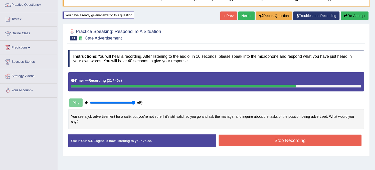
scroll to position [83, 0]
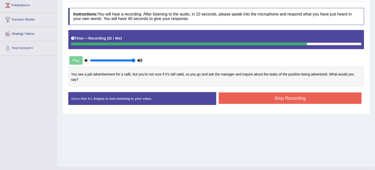
click at [274, 100] on button "Stop Recording" at bounding box center [290, 99] width 143 height 12
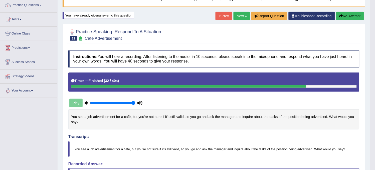
scroll to position [27, 0]
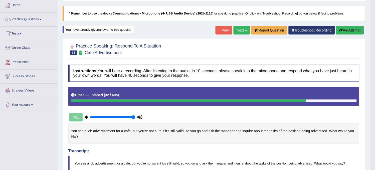
click at [237, 31] on link "Next »" at bounding box center [241, 30] width 17 height 9
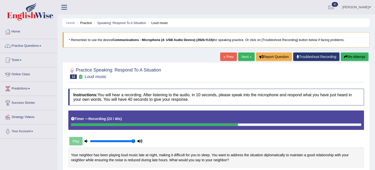
click at [365, 55] on button "Re-Attempt" at bounding box center [355, 57] width 28 height 9
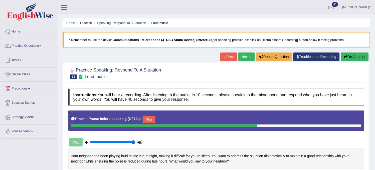
click at [149, 122] on button "Skip" at bounding box center [149, 120] width 13 height 8
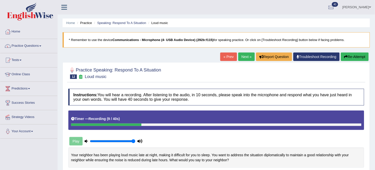
click at [358, 56] on button "Re-Attempt" at bounding box center [355, 57] width 28 height 9
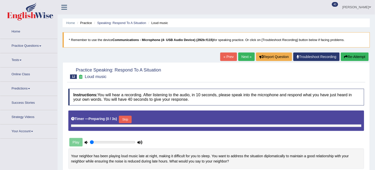
type input "1"
click at [123, 118] on button "Skip" at bounding box center [125, 120] width 13 height 8
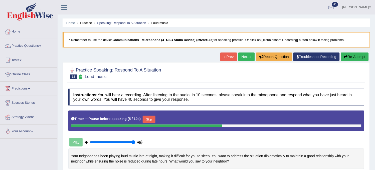
click at [151, 121] on button "Skip" at bounding box center [149, 120] width 13 height 8
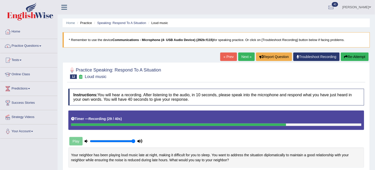
click at [346, 54] on button "Re-Attempt" at bounding box center [355, 57] width 28 height 9
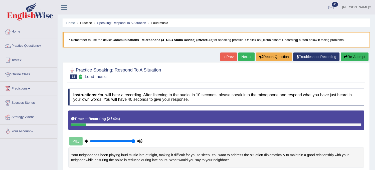
click at [346, 54] on button "Re-Attempt" at bounding box center [355, 57] width 28 height 9
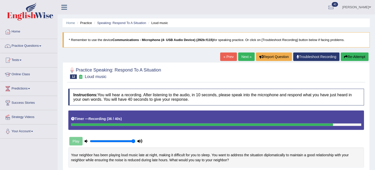
click at [346, 55] on icon "button" at bounding box center [346, 57] width 4 height 4
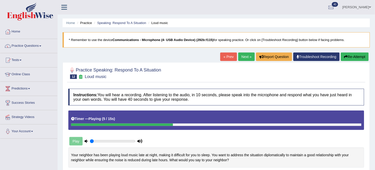
click at [93, 141] on input "range" at bounding box center [113, 141] width 46 height 4
type input "1"
click at [133, 140] on input "range" at bounding box center [113, 141] width 46 height 4
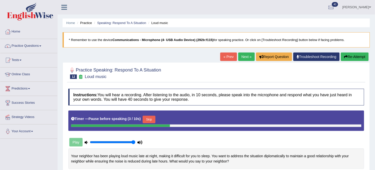
click at [153, 119] on button "Skip" at bounding box center [149, 120] width 13 height 8
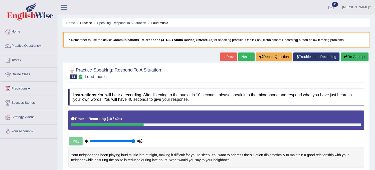
click at [355, 54] on button "Re-Attempt" at bounding box center [355, 57] width 28 height 9
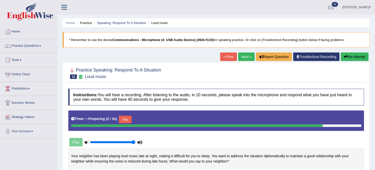
click at [128, 119] on button "Skip" at bounding box center [125, 120] width 13 height 8
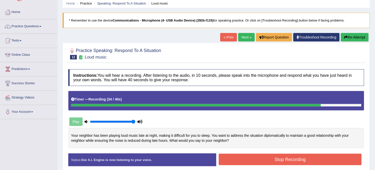
click at [194, 144] on div "Instructions: You will hear a recording. After listening to the audio, in 10 se…" at bounding box center [216, 120] width 298 height 106
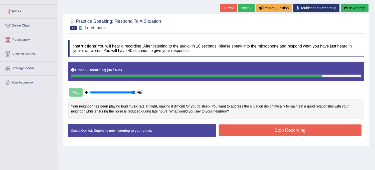
scroll to position [56, 0]
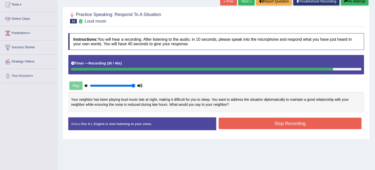
click at [265, 125] on button "Stop Recording" at bounding box center [290, 124] width 143 height 12
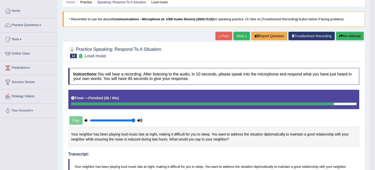
scroll to position [0, 0]
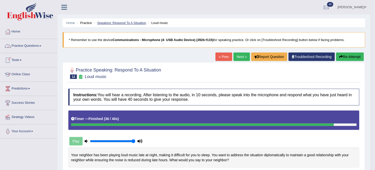
click at [111, 22] on link "Speaking: Respond To A Situation" at bounding box center [121, 23] width 49 height 4
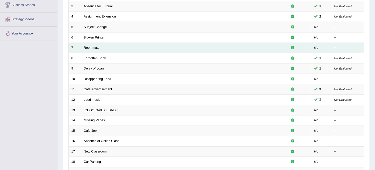
scroll to position [106, 0]
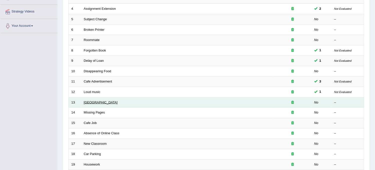
click at [96, 101] on link "[GEOGRAPHIC_DATA]" at bounding box center [101, 103] width 34 height 4
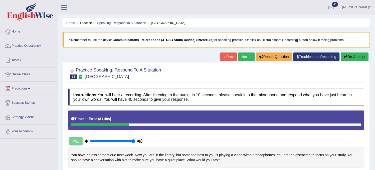
click at [352, 59] on button "Re-Attempt" at bounding box center [355, 57] width 28 height 9
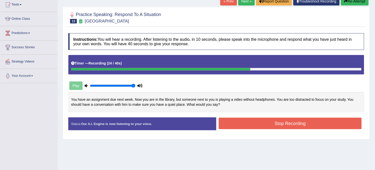
click at [360, 4] on button "Re-Attempt" at bounding box center [355, 1] width 28 height 9
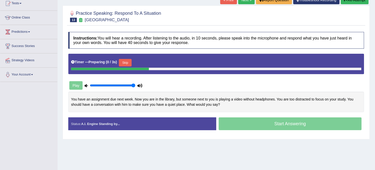
click at [131, 65] on button "Skip" at bounding box center [125, 63] width 13 height 8
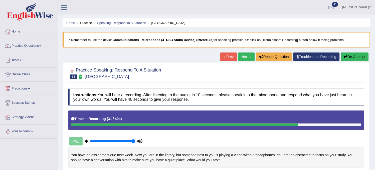
click at [359, 56] on button "Re-Attempt" at bounding box center [355, 57] width 28 height 9
click at [363, 55] on button "Re-Attempt" at bounding box center [355, 57] width 28 height 9
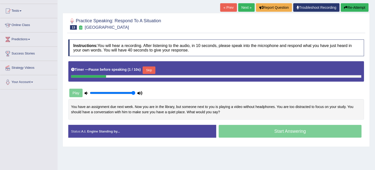
scroll to position [56, 0]
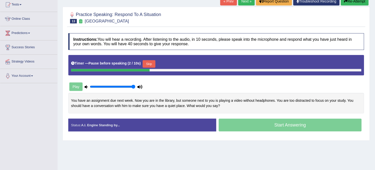
click at [151, 65] on button "Skip" at bounding box center [149, 64] width 13 height 8
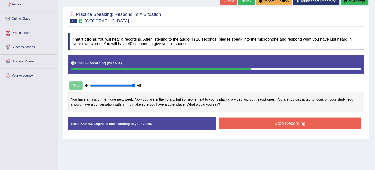
click at [291, 126] on button "Stop Recording" at bounding box center [290, 124] width 143 height 12
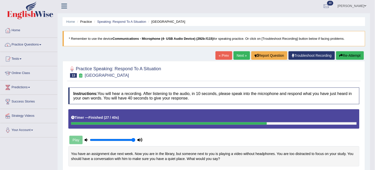
scroll to position [0, 0]
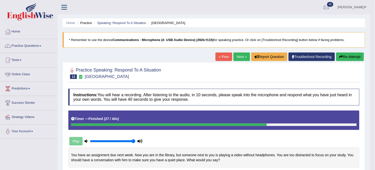
click at [239, 55] on link "Next »" at bounding box center [241, 57] width 17 height 9
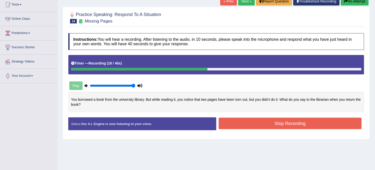
click at [353, 2] on button "Re-Attempt" at bounding box center [355, 1] width 28 height 9
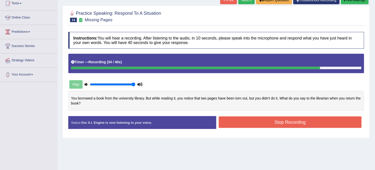
click at [353, 2] on button "Re-Attempt" at bounding box center [355, 0] width 28 height 9
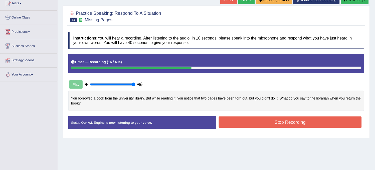
click at [353, 2] on button "Re-Attempt" at bounding box center [355, 0] width 28 height 9
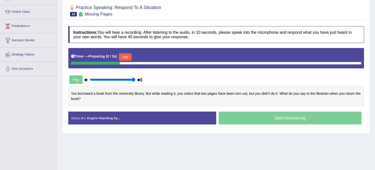
scroll to position [57, 0]
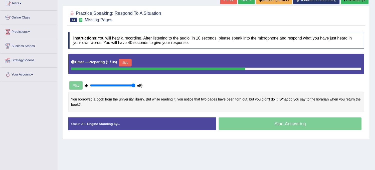
click at [128, 64] on button "Skip" at bounding box center [125, 63] width 13 height 8
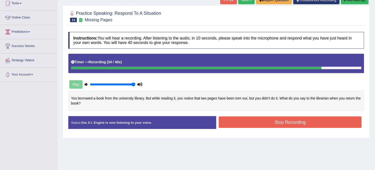
click at [361, 3] on button "Re-Attempt" at bounding box center [355, 0] width 28 height 9
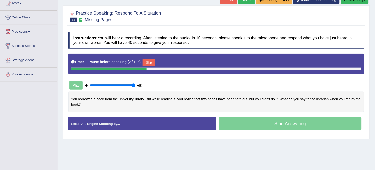
click at [154, 60] on button "Skip" at bounding box center [149, 63] width 13 height 8
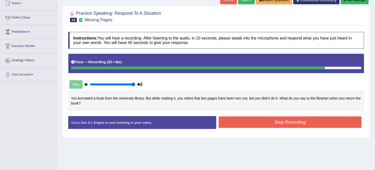
click at [250, 122] on button "Stop Recording" at bounding box center [290, 123] width 143 height 12
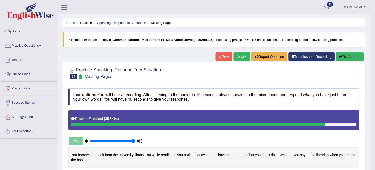
click at [41, 46] on span at bounding box center [40, 46] width 2 height 1
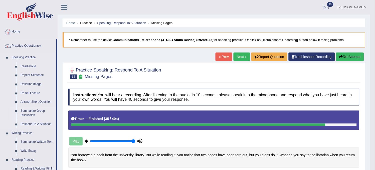
click at [36, 116] on link "Summarize Group Discussion" at bounding box center [37, 113] width 38 height 13
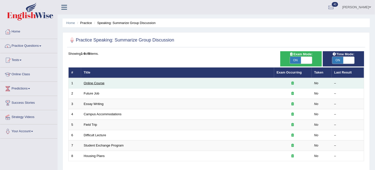
click at [97, 81] on link "Online Course" at bounding box center [94, 83] width 21 height 4
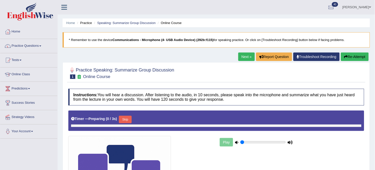
type input "1"
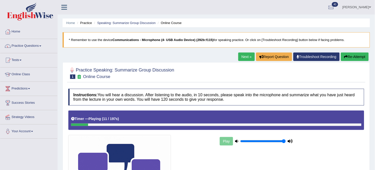
click at [356, 56] on button "Re-Attempt" at bounding box center [355, 57] width 28 height 9
drag, startPoint x: 0, startPoint y: 0, endPoint x: 356, endPoint y: 56, distance: 360.0
click at [356, 56] on button "Re-Attempt" at bounding box center [355, 57] width 28 height 9
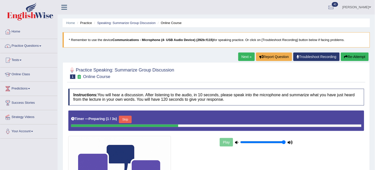
click at [125, 122] on button "Skip" at bounding box center [125, 120] width 13 height 8
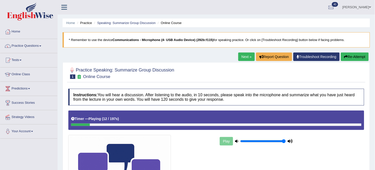
click at [344, 55] on icon "button" at bounding box center [346, 57] width 4 height 4
drag, startPoint x: 0, startPoint y: 0, endPoint x: 343, endPoint y: 55, distance: 347.4
click at [344, 55] on icon "button" at bounding box center [346, 57] width 4 height 4
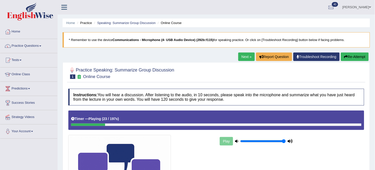
click at [344, 55] on icon "button" at bounding box center [346, 57] width 4 height 4
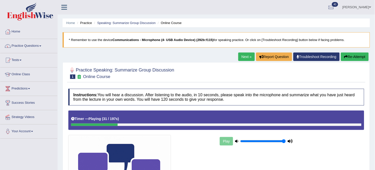
click at [344, 55] on icon "button" at bounding box center [346, 57] width 4 height 4
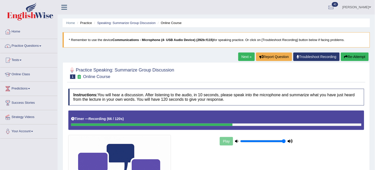
click at [347, 58] on button "Re-Attempt" at bounding box center [355, 57] width 28 height 9
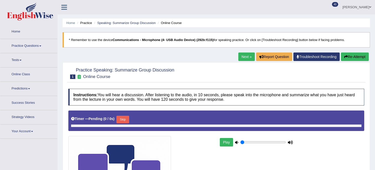
type input "1"
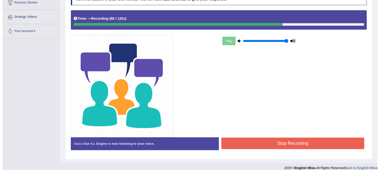
scroll to position [106, 0]
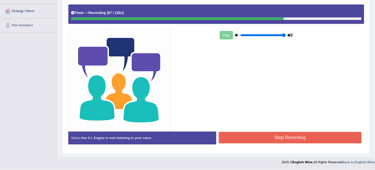
click at [286, 133] on button "Stop Recording" at bounding box center [290, 138] width 143 height 12
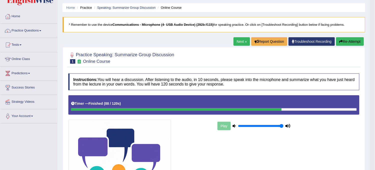
scroll to position [0, 0]
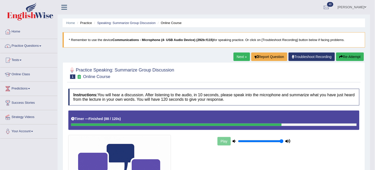
click at [239, 59] on link "Next »" at bounding box center [241, 57] width 17 height 9
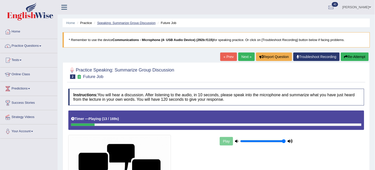
click at [140, 24] on link "Speaking: Summarize Group Discussion" at bounding box center [126, 23] width 58 height 4
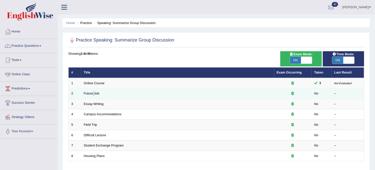
drag, startPoint x: 94, startPoint y: 96, endPoint x: 93, endPoint y: 91, distance: 5.0
click at [93, 91] on td "Future Job" at bounding box center [177, 94] width 193 height 11
click at [93, 92] on link "Future Job" at bounding box center [92, 94] width 16 height 4
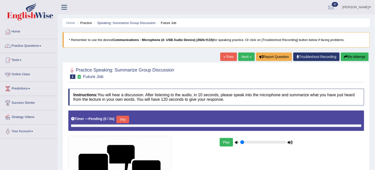
type input "1"
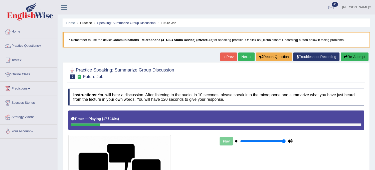
click at [349, 58] on button "Re-Attempt" at bounding box center [355, 57] width 28 height 9
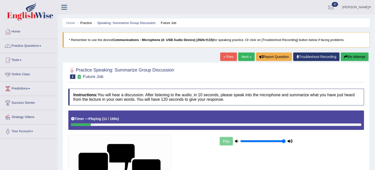
click at [349, 58] on button "Re-Attempt" at bounding box center [355, 57] width 28 height 9
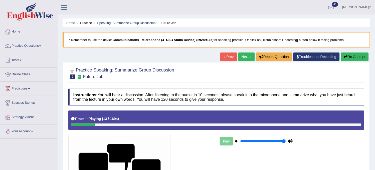
click at [349, 58] on button "Re-Attempt" at bounding box center [355, 57] width 28 height 9
drag, startPoint x: 0, startPoint y: 0, endPoint x: 349, endPoint y: 58, distance: 353.9
click at [349, 58] on button "Re-Attempt" at bounding box center [355, 57] width 28 height 9
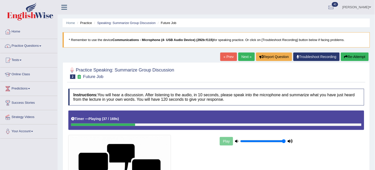
click at [349, 59] on button "Re-Attempt" at bounding box center [355, 57] width 28 height 9
drag, startPoint x: 0, startPoint y: 0, endPoint x: 349, endPoint y: 58, distance: 353.7
click at [349, 58] on button "Re-Attempt" at bounding box center [355, 57] width 28 height 9
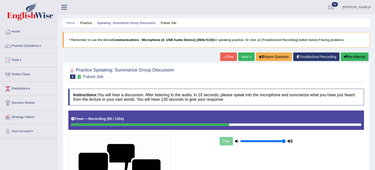
click at [349, 58] on button "Re-Attempt" at bounding box center [355, 57] width 28 height 9
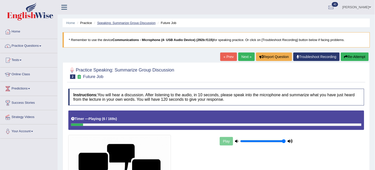
click at [135, 21] on link "Speaking: Summarize Group Discussion" at bounding box center [126, 23] width 58 height 4
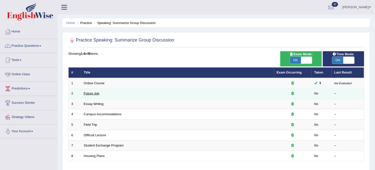
click at [92, 93] on link "Future Job" at bounding box center [92, 94] width 16 height 4
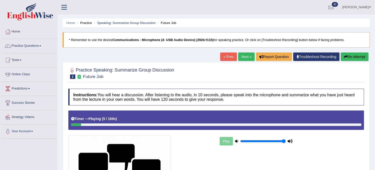
click at [356, 53] on button "Re-Attempt" at bounding box center [355, 57] width 28 height 9
drag, startPoint x: 0, startPoint y: 0, endPoint x: 356, endPoint y: 53, distance: 359.8
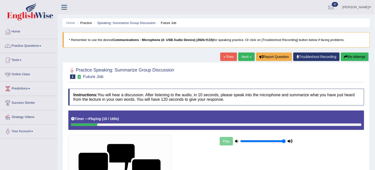
click at [356, 53] on button "Re-Attempt" at bounding box center [355, 57] width 28 height 9
drag, startPoint x: 0, startPoint y: 0, endPoint x: 356, endPoint y: 53, distance: 359.8
click at [356, 53] on button "Re-Attempt" at bounding box center [355, 57] width 28 height 9
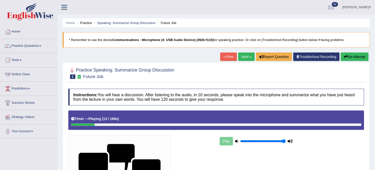
click at [356, 53] on button "Re-Attempt" at bounding box center [355, 57] width 28 height 9
drag, startPoint x: 0, startPoint y: 0, endPoint x: 356, endPoint y: 53, distance: 360.1
click at [356, 53] on button "Re-Attempt" at bounding box center [355, 57] width 28 height 9
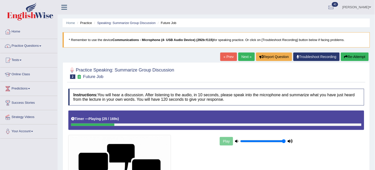
click at [356, 53] on button "Re-Attempt" at bounding box center [355, 57] width 28 height 9
drag, startPoint x: 0, startPoint y: 0, endPoint x: 356, endPoint y: 53, distance: 360.0
click at [356, 53] on button "Re-Attempt" at bounding box center [355, 57] width 28 height 9
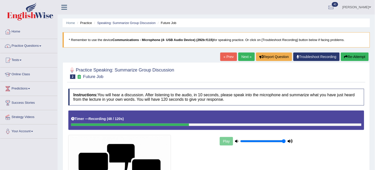
click at [356, 53] on button "Re-Attempt" at bounding box center [355, 57] width 28 height 9
drag, startPoint x: 0, startPoint y: 0, endPoint x: 356, endPoint y: 53, distance: 360.0
click at [356, 53] on button "Re-Attempt" at bounding box center [355, 57] width 28 height 9
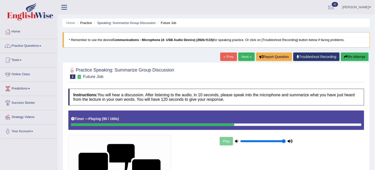
drag, startPoint x: 0, startPoint y: 0, endPoint x: 356, endPoint y: 53, distance: 360.0
click at [356, 53] on button "Re-Attempt" at bounding box center [355, 57] width 28 height 9
click at [128, 22] on link "Speaking: Summarize Group Discussion" at bounding box center [126, 23] width 58 height 4
